Goal: Task Accomplishment & Management: Complete application form

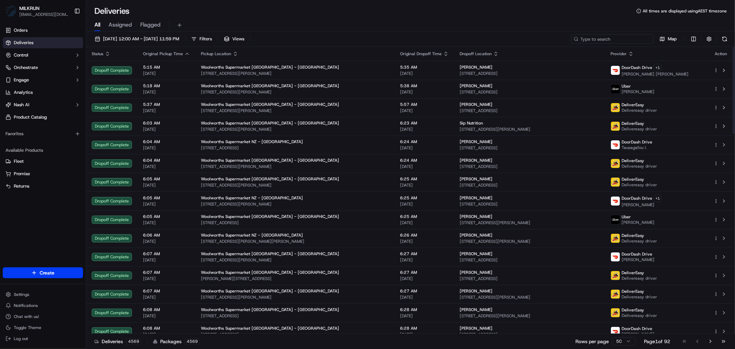
click at [616, 36] on input at bounding box center [612, 39] width 83 height 10
paste input "e5c926a3-f7b5-4b5c-8d02-ce0164f62dfb"
type input "e5c926a3-f7b5-4b5c-8d02-ce0164f62dfb"
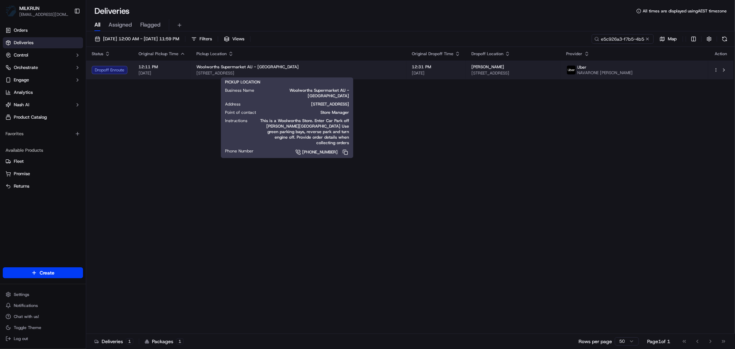
click at [319, 72] on span "[STREET_ADDRESS]" at bounding box center [299, 73] width 204 height 6
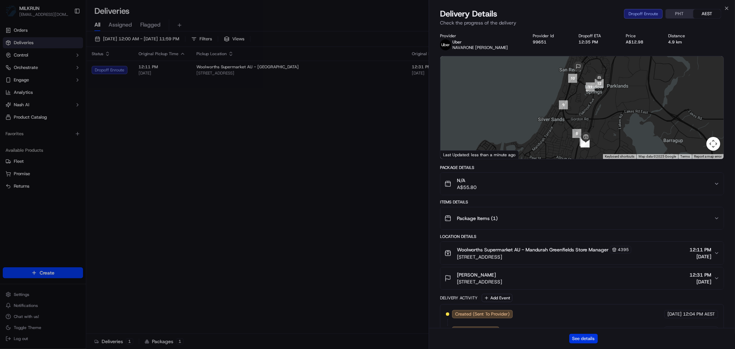
click at [581, 339] on button "See details" at bounding box center [584, 339] width 29 height 10
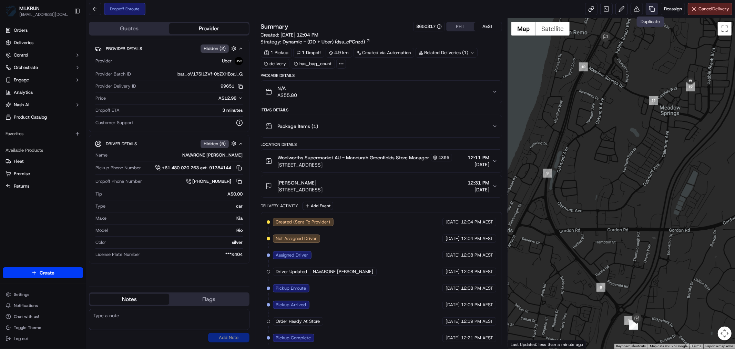
click at [652, 8] on link at bounding box center [652, 9] width 12 height 12
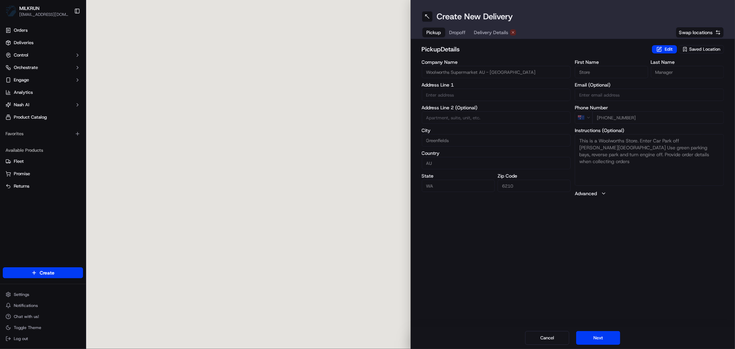
type input "2 Eaglemont St"
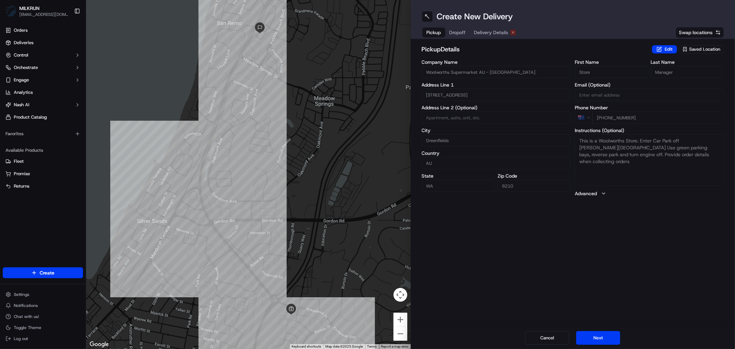
click at [490, 30] on span "Delivery Details" at bounding box center [491, 32] width 34 height 7
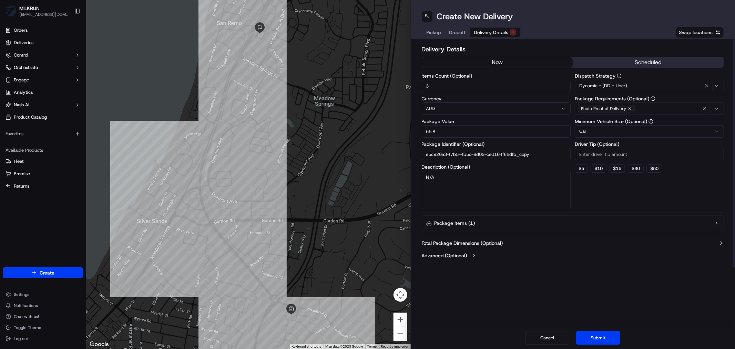
click at [495, 62] on button "now" at bounding box center [497, 62] width 151 height 10
click at [606, 340] on button "Submit" at bounding box center [598, 338] width 44 height 14
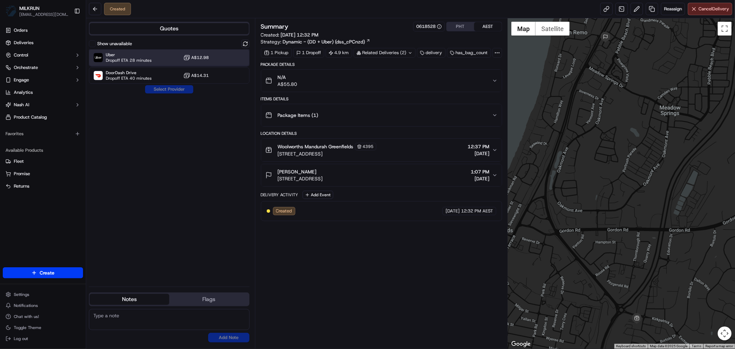
click at [148, 53] on span "Uber" at bounding box center [129, 55] width 46 height 6
click at [173, 92] on button "Assign Provider" at bounding box center [169, 89] width 49 height 8
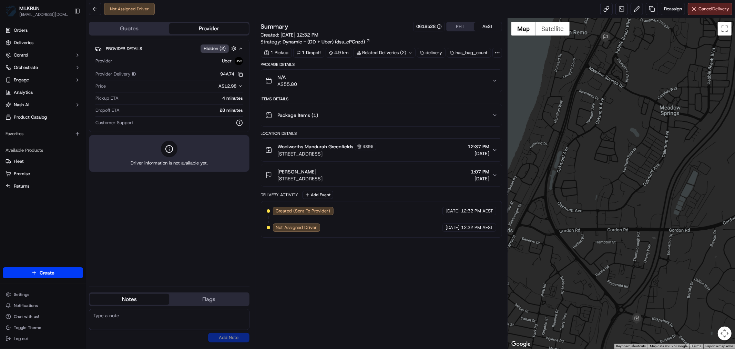
click at [190, 10] on div "Not Assigned Driver Reassign Cancel Delivery" at bounding box center [410, 9] width 649 height 18
click at [606, 12] on link at bounding box center [607, 9] width 12 height 12
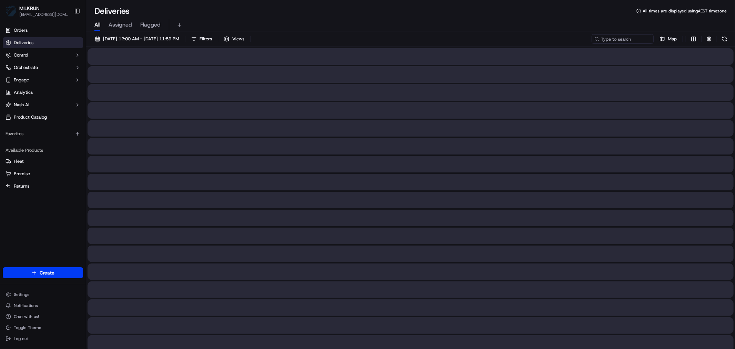
click at [99, 27] on span "All" at bounding box center [97, 25] width 6 height 8
click at [620, 35] on input at bounding box center [612, 39] width 83 height 10
paste input "599fb2f0-f709-4237-8a3f-3590f3e4211b"
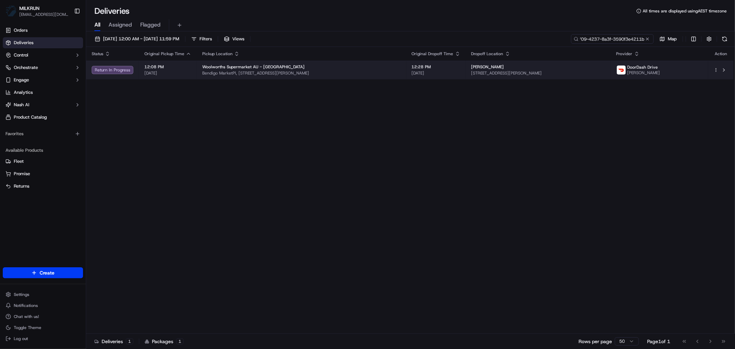
type input "599fb2f0-f709-4237-8a3f-3590f3e4211b"
click at [360, 67] on div "Woolworths Supermarket AU - Bendigo Market Place" at bounding box center [301, 67] width 199 height 6
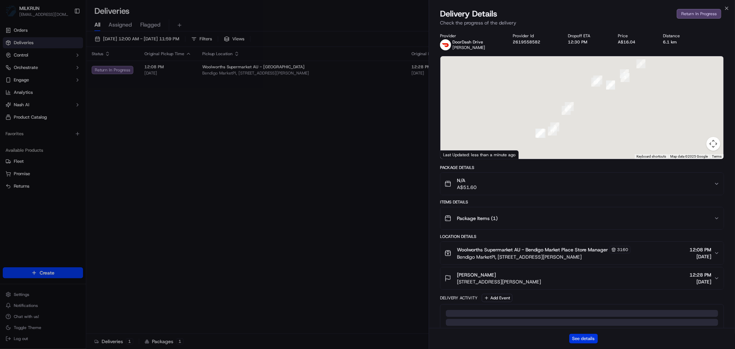
click at [578, 338] on button "See details" at bounding box center [584, 339] width 29 height 10
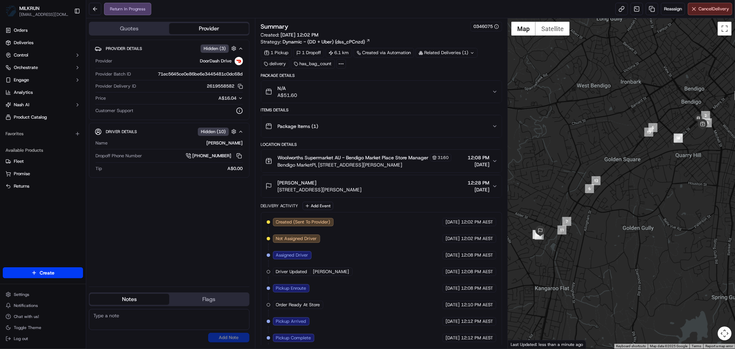
click at [495, 92] on icon "button" at bounding box center [495, 91] width 3 height 1
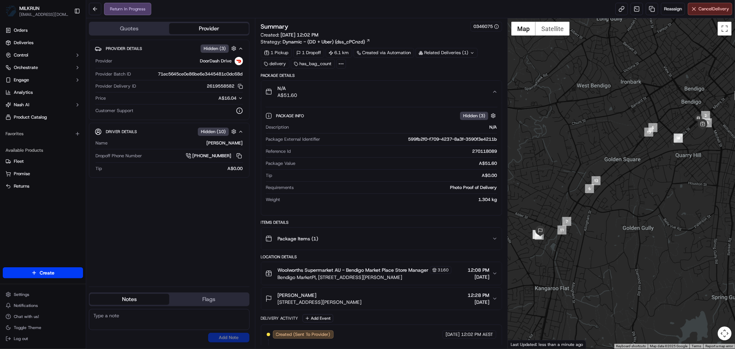
click at [495, 92] on icon "button" at bounding box center [495, 92] width 6 height 6
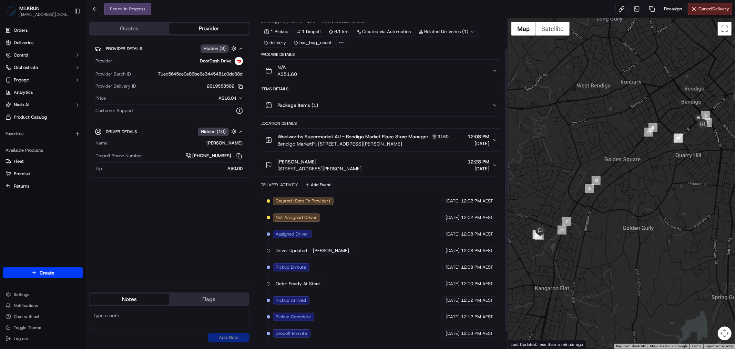
scroll to position [54, 0]
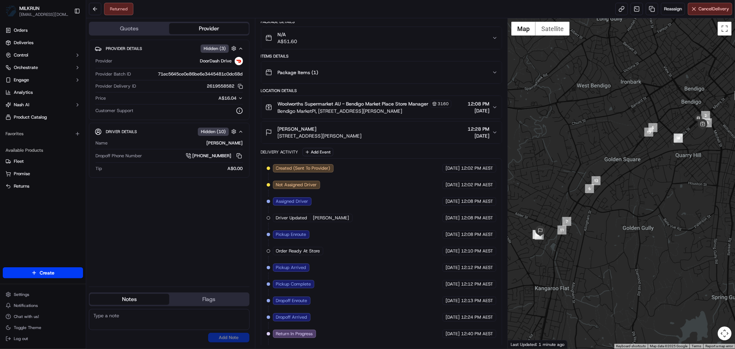
click at [498, 38] on button "N/A A$51.60" at bounding box center [381, 38] width 241 height 22
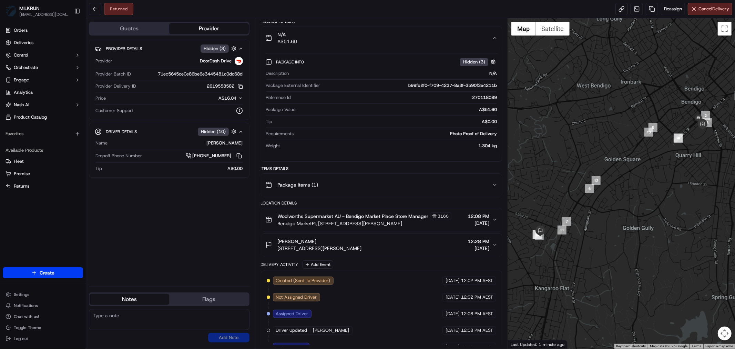
click at [498, 38] on icon "button" at bounding box center [495, 38] width 6 height 6
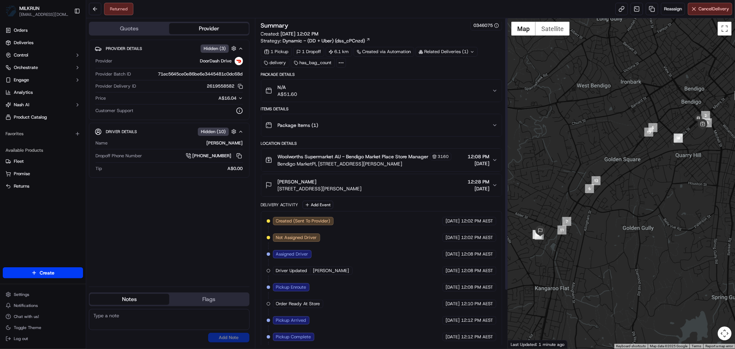
scroll to position [0, 0]
click at [494, 92] on icon "button" at bounding box center [495, 92] width 6 height 6
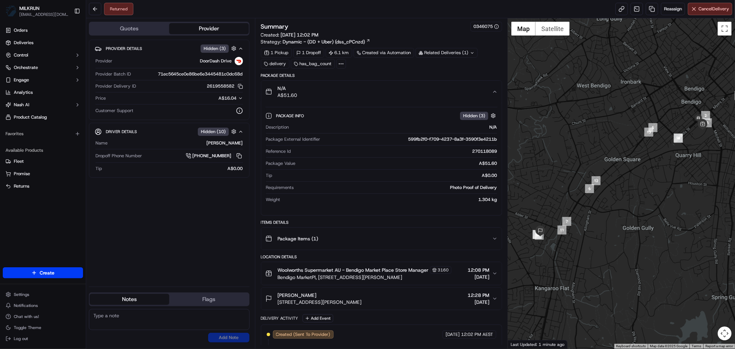
click at [494, 92] on icon "button" at bounding box center [495, 92] width 6 height 6
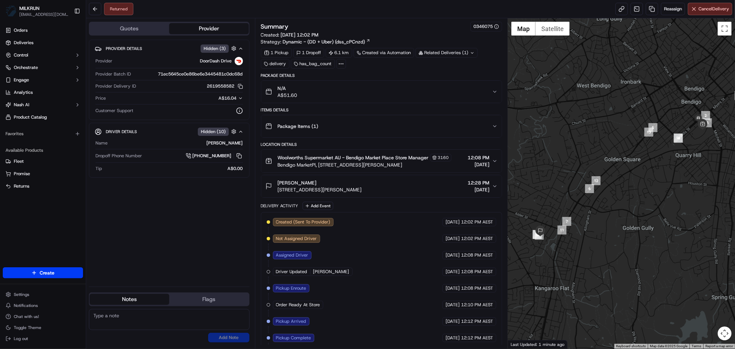
click at [497, 187] on icon "button" at bounding box center [495, 186] width 6 height 6
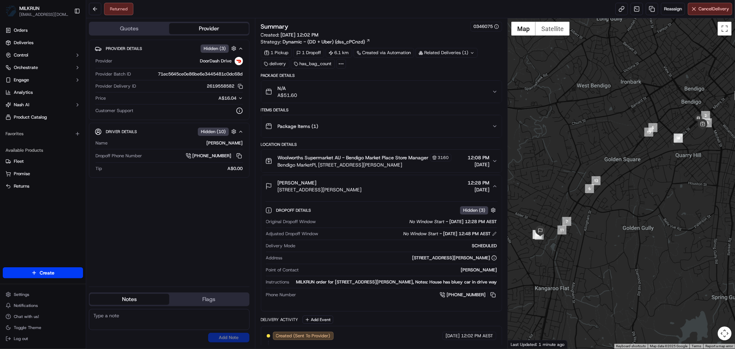
click at [497, 187] on icon "button" at bounding box center [495, 186] width 6 height 6
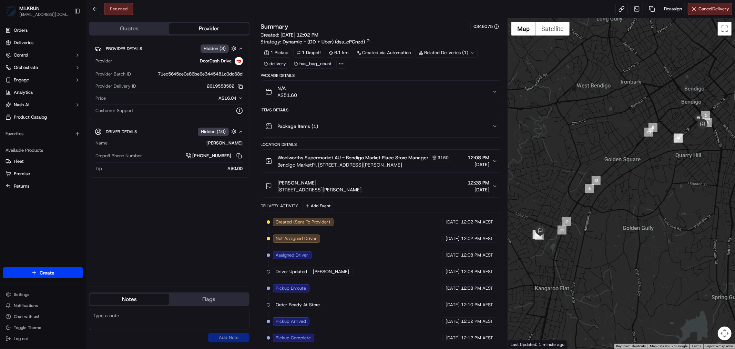
click at [493, 89] on icon "button" at bounding box center [495, 92] width 6 height 6
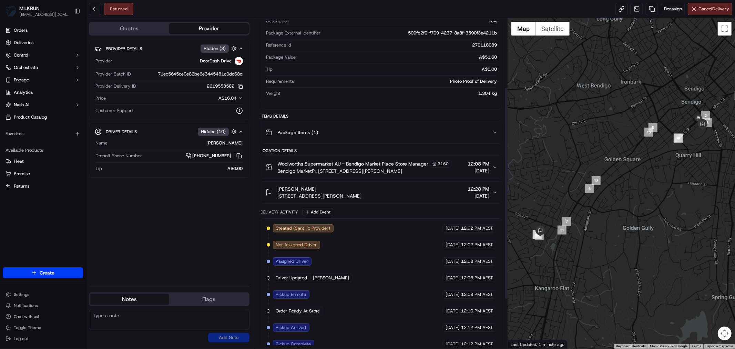
scroll to position [68, 0]
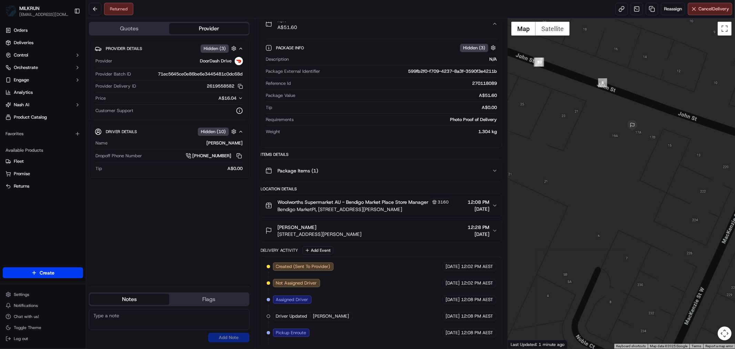
drag, startPoint x: 676, startPoint y: 126, endPoint x: 634, endPoint y: 225, distance: 108.0
click at [634, 225] on div at bounding box center [621, 183] width 227 height 330
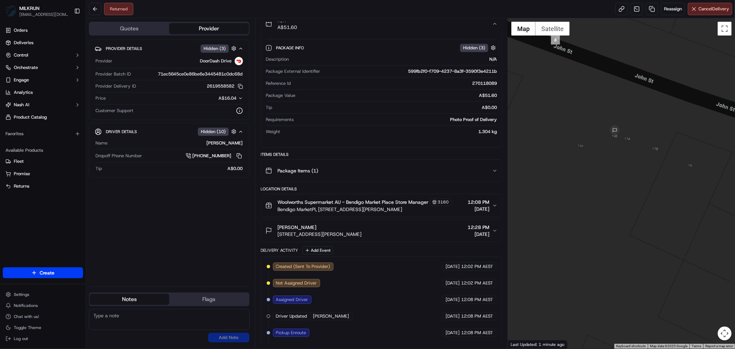
click at [494, 230] on icon "button" at bounding box center [495, 231] width 6 height 6
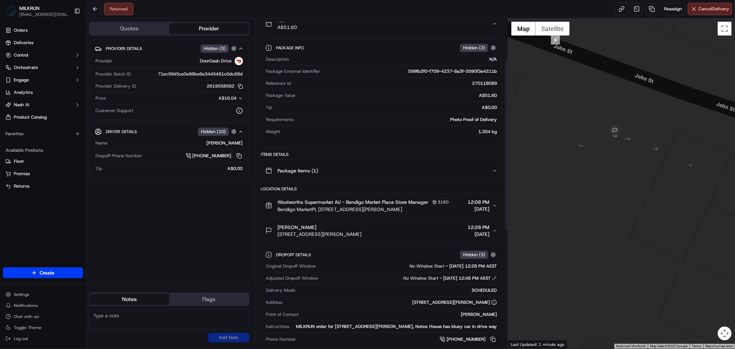
scroll to position [145, 0]
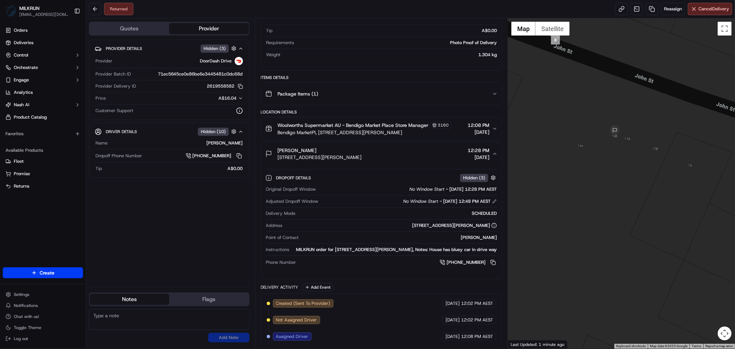
drag, startPoint x: 436, startPoint y: 251, endPoint x: 491, endPoint y: 254, distance: 54.2
click at [491, 253] on div "MILKRUN order for 19B John St, Kangaroo Flat, VIC 3555, AU, Notes: House has bl…" at bounding box center [394, 250] width 205 height 6
click at [652, 10] on link at bounding box center [652, 9] width 12 height 12
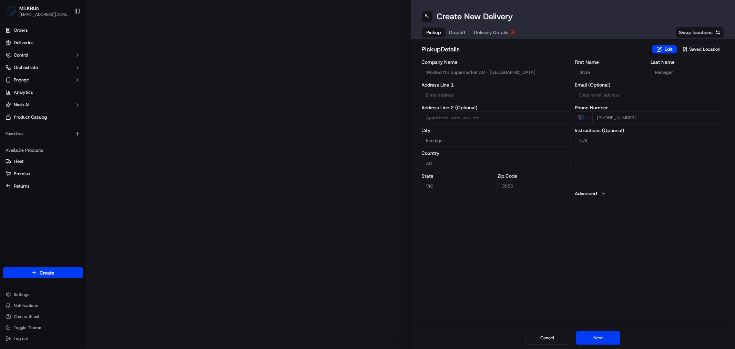
type input "Bendigo MarketPl, 116-120 Mitchell St"
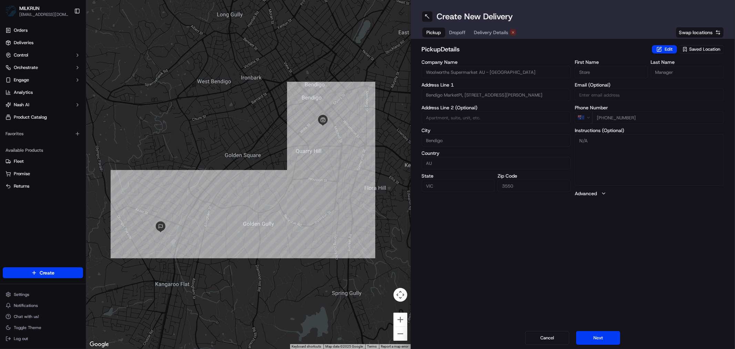
click at [486, 33] on span "Delivery Details" at bounding box center [491, 32] width 34 height 7
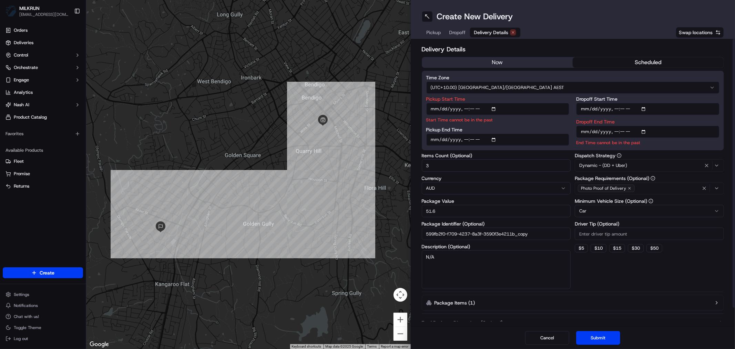
click at [498, 63] on button "now" at bounding box center [497, 62] width 151 height 10
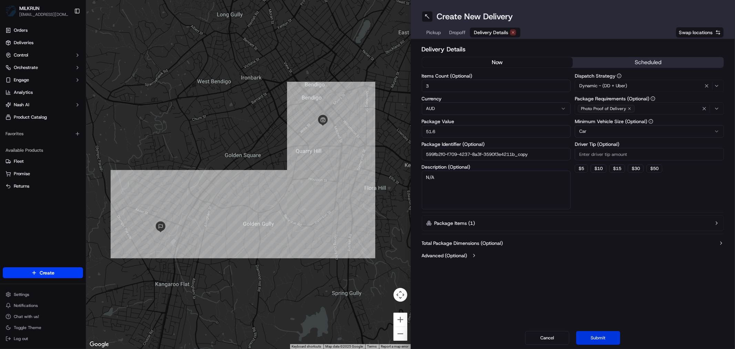
click at [598, 331] on button "Submit" at bounding box center [598, 338] width 44 height 14
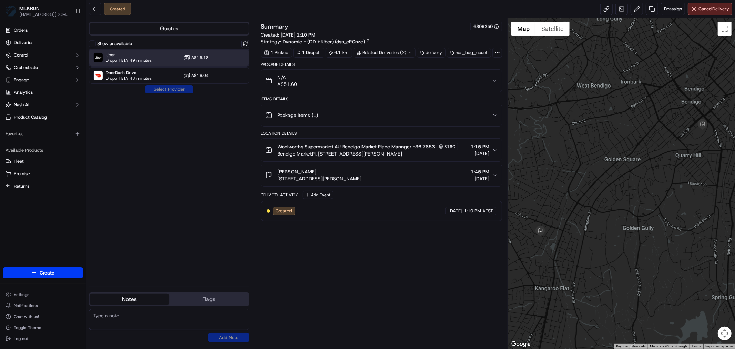
click at [127, 58] on span "Dropoff ETA 49 minutes" at bounding box center [129, 61] width 46 height 6
click at [171, 89] on button "Assign Provider" at bounding box center [169, 89] width 49 height 8
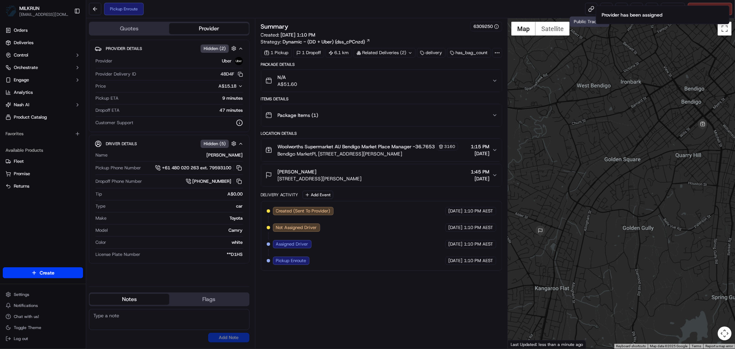
click at [591, 8] on ol "Provider has been assigned" at bounding box center [663, 15] width 145 height 30
click at [590, 10] on link at bounding box center [591, 9] width 12 height 12
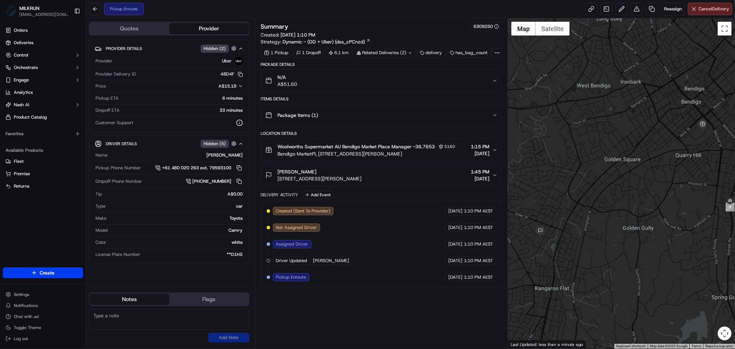
click at [495, 178] on icon "button" at bounding box center [495, 175] width 6 height 6
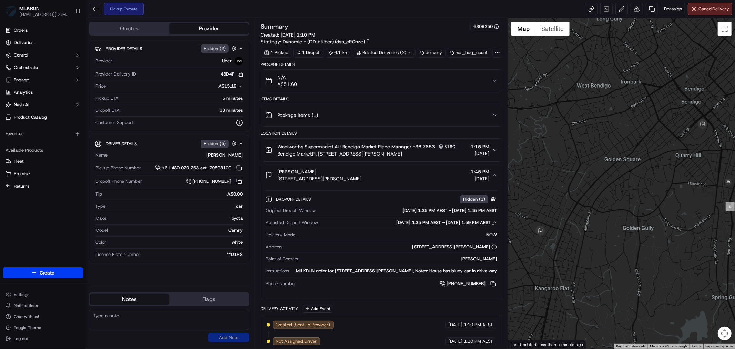
drag, startPoint x: 439, startPoint y: 290, endPoint x: 495, endPoint y: 298, distance: 56.8
click at [496, 274] on div "MILKRUN order for 19B John St, Kangaroo Flat, VIC 3555, AU, Notes: House has bl…" at bounding box center [394, 271] width 205 height 6
